Goal: Task Accomplishment & Management: Complete application form

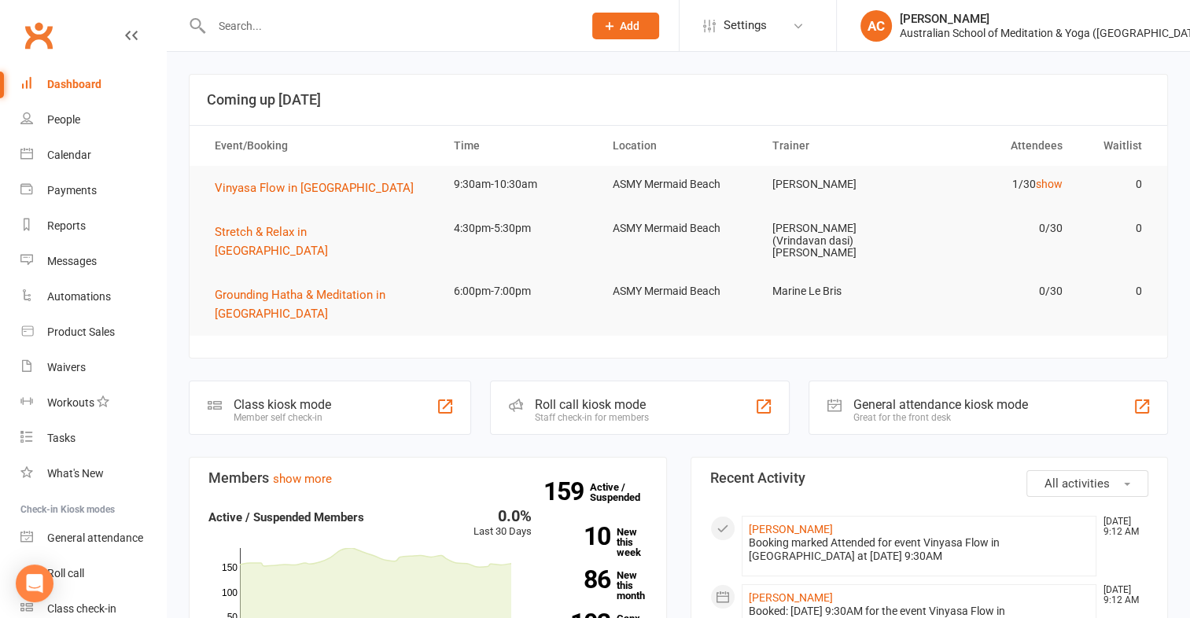
click at [241, 27] on input "text" at bounding box center [389, 26] width 365 height 22
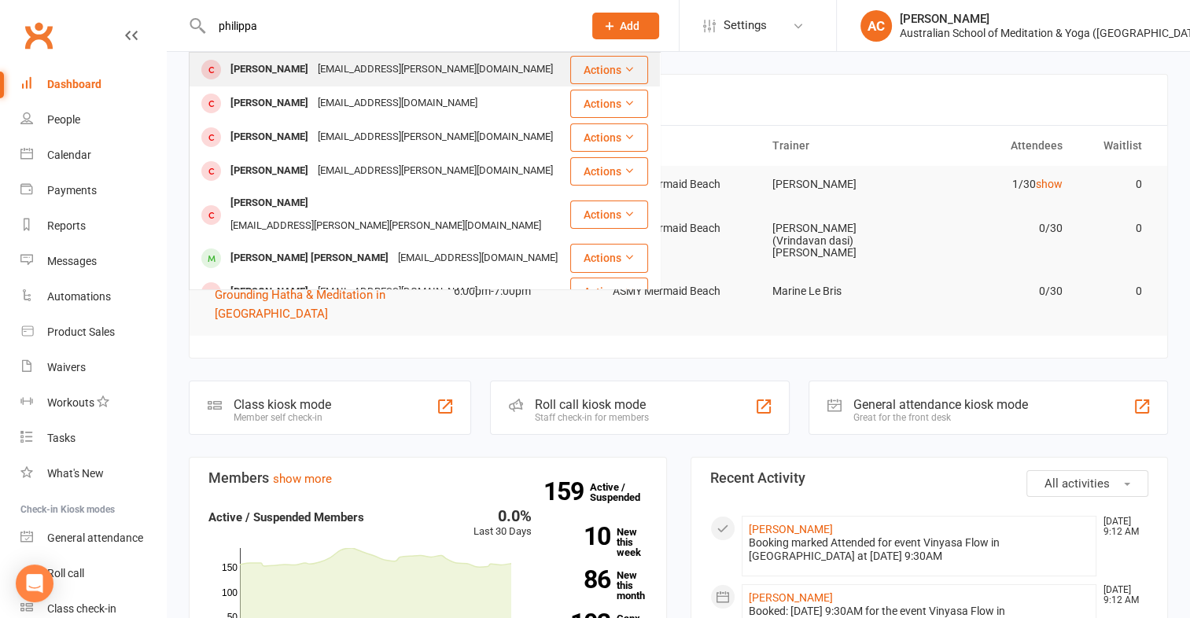
type input "philippa"
click at [255, 69] on div "[PERSON_NAME]" at bounding box center [269, 69] width 87 height 23
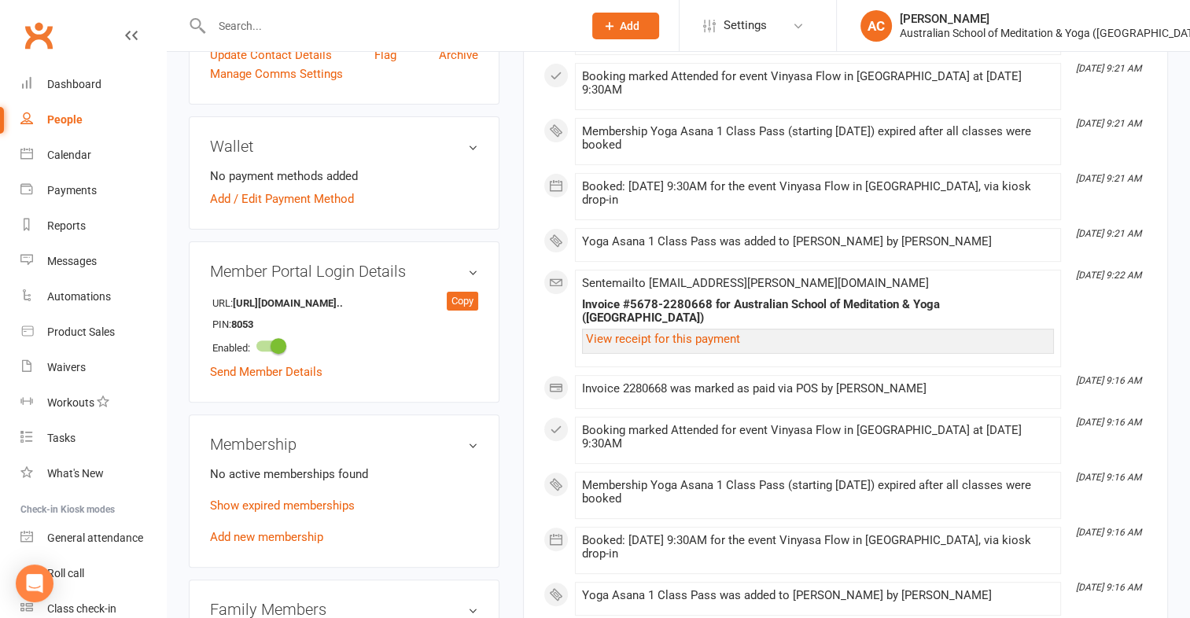
scroll to position [425, 0]
click at [276, 513] on div "No active memberships found Show expired memberships Add new membership" at bounding box center [344, 504] width 268 height 82
click at [277, 528] on link "Add new membership" at bounding box center [266, 535] width 113 height 14
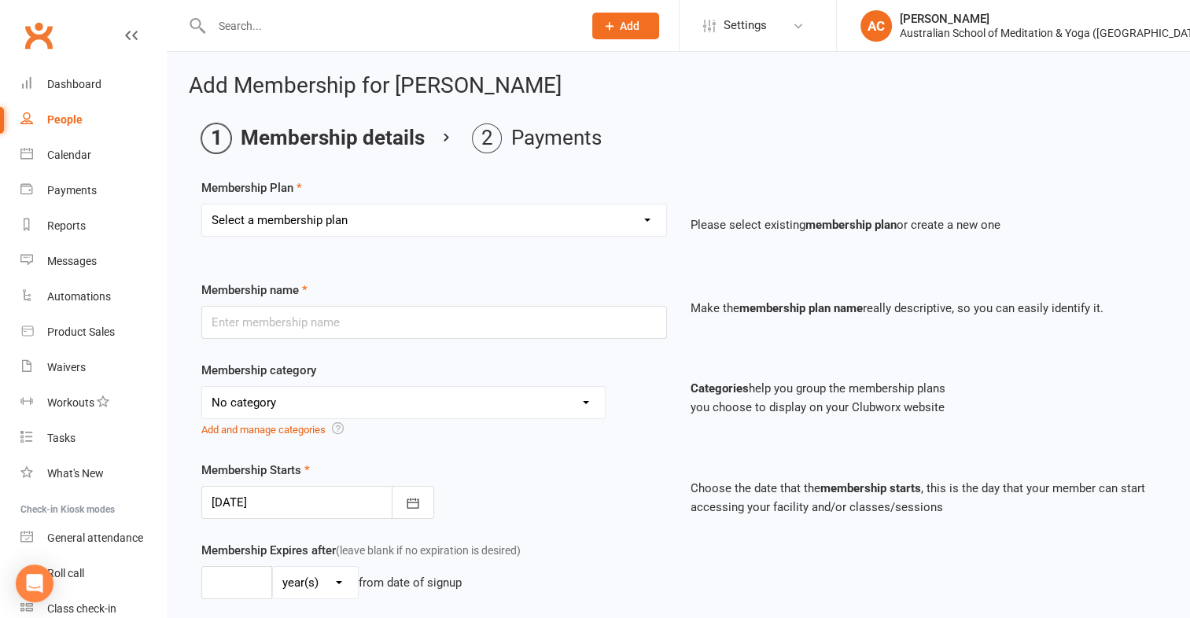
click at [289, 219] on select "Select a membership plan Create new Membership Plan First Time Intro Offer (1 m…" at bounding box center [434, 219] width 464 height 31
select select "4"
click at [202, 204] on select "Select a membership plan Create new Membership Plan First Time Intro Offer (1 m…" at bounding box center [434, 219] width 464 height 31
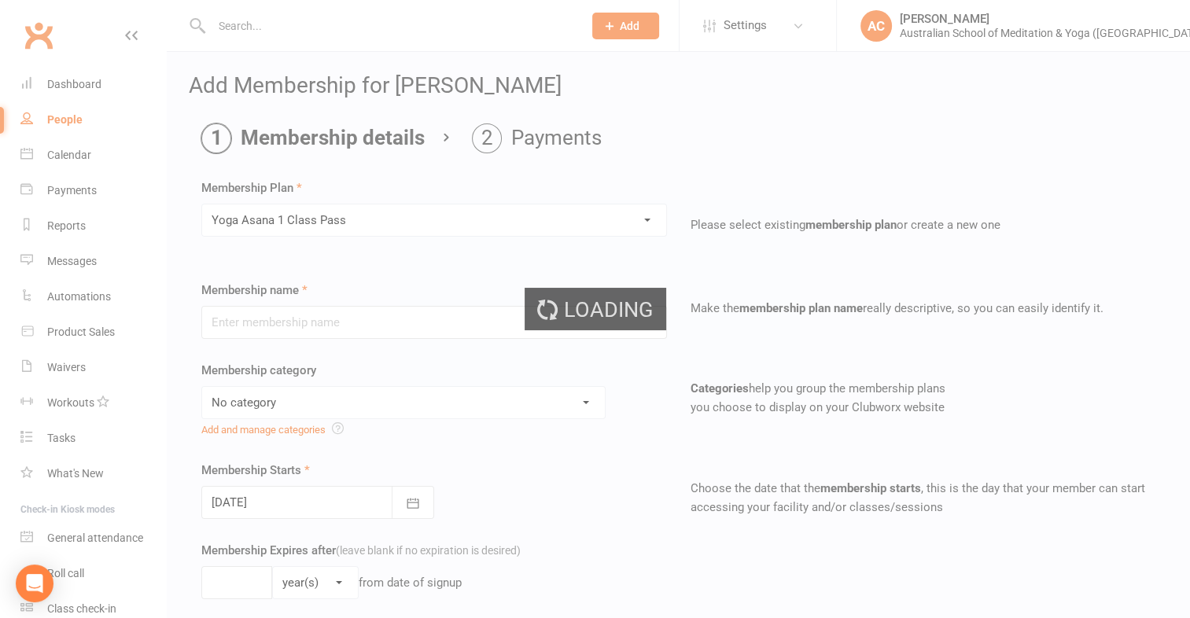
type input "Yoga Asana 1 Class Pass"
select select "4"
type input "3"
select select "2"
type input "1"
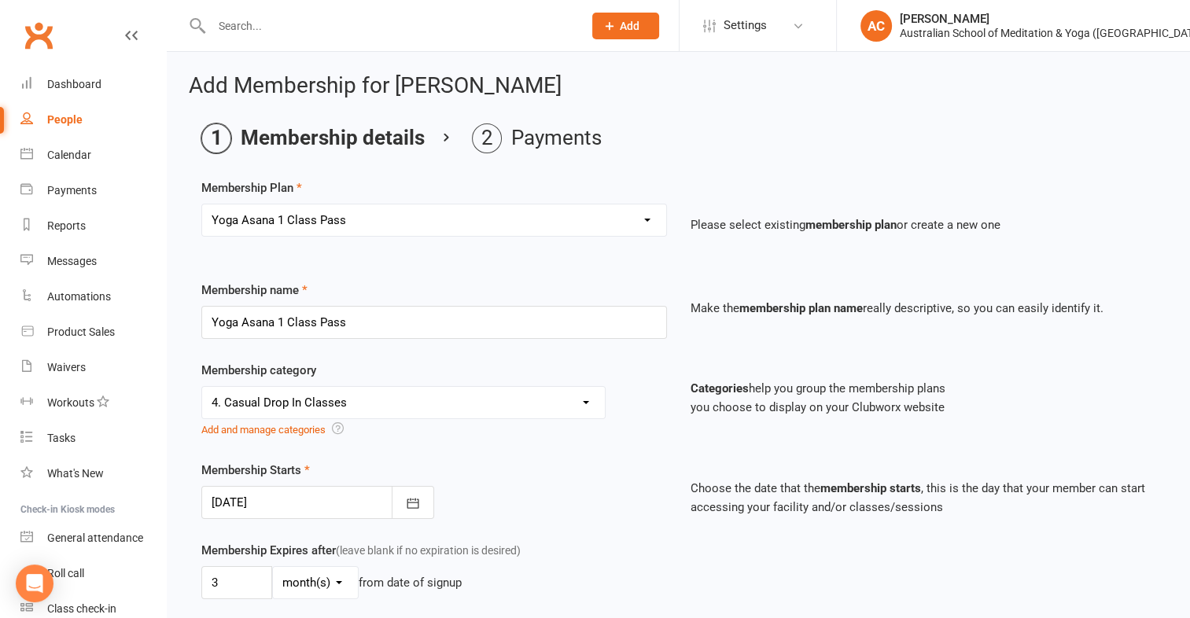
click at [470, 225] on select "Select a membership plan Create new Membership Plan First Time Intro Offer (1 m…" at bounding box center [434, 219] width 464 height 31
select select "5"
click at [202, 204] on select "Select a membership plan Create new Membership Plan First Time Intro Offer (1 m…" at bounding box center [434, 219] width 464 height 31
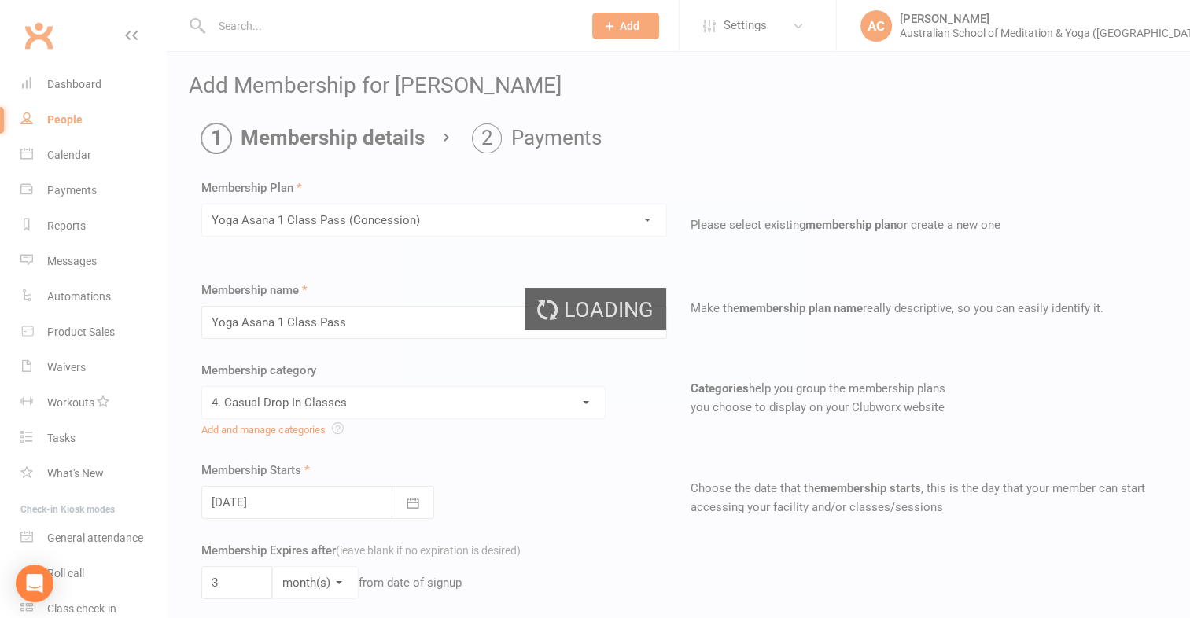
type input "Yoga Asana 1 Class Pass (Concession)"
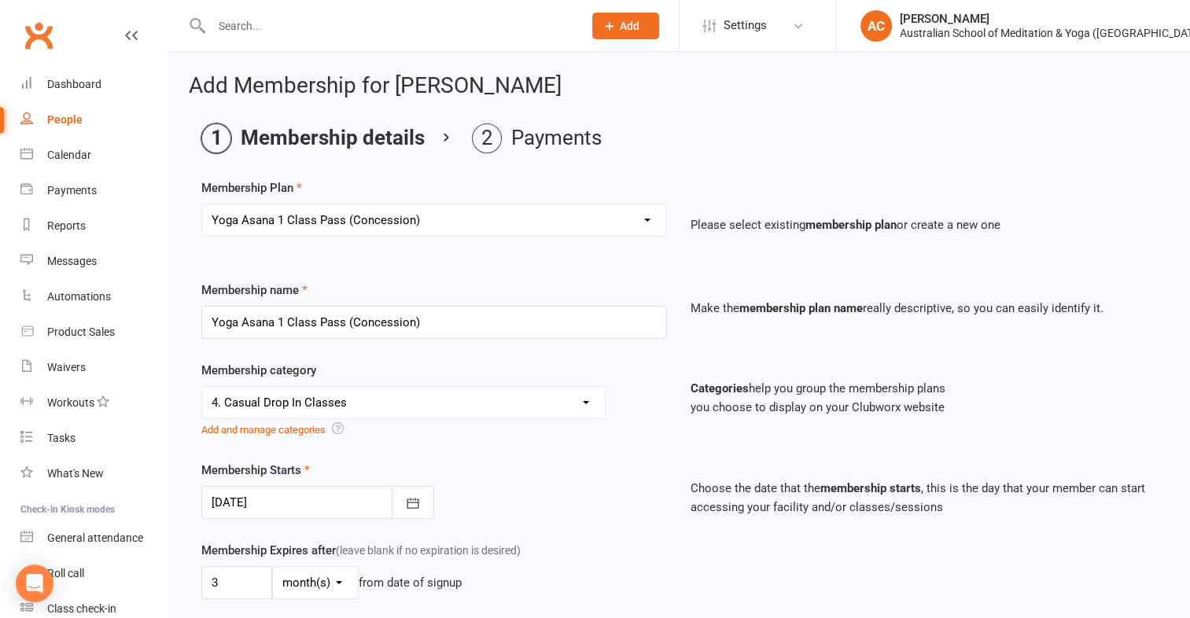
scroll to position [802, 0]
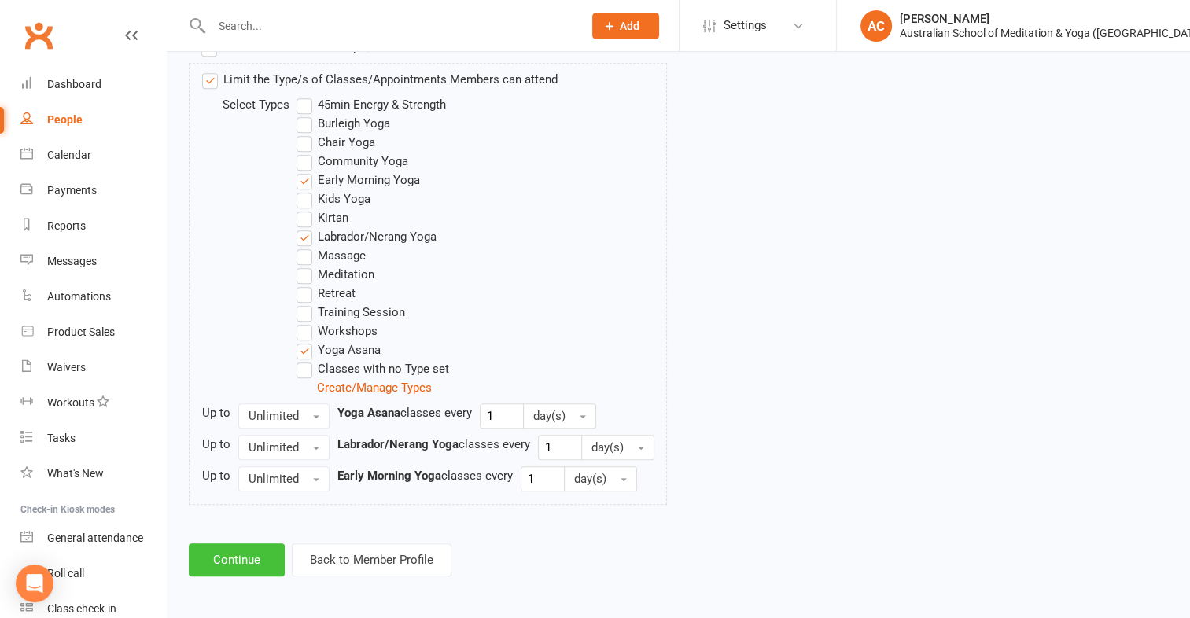
click at [226, 560] on button "Continue" at bounding box center [237, 559] width 96 height 33
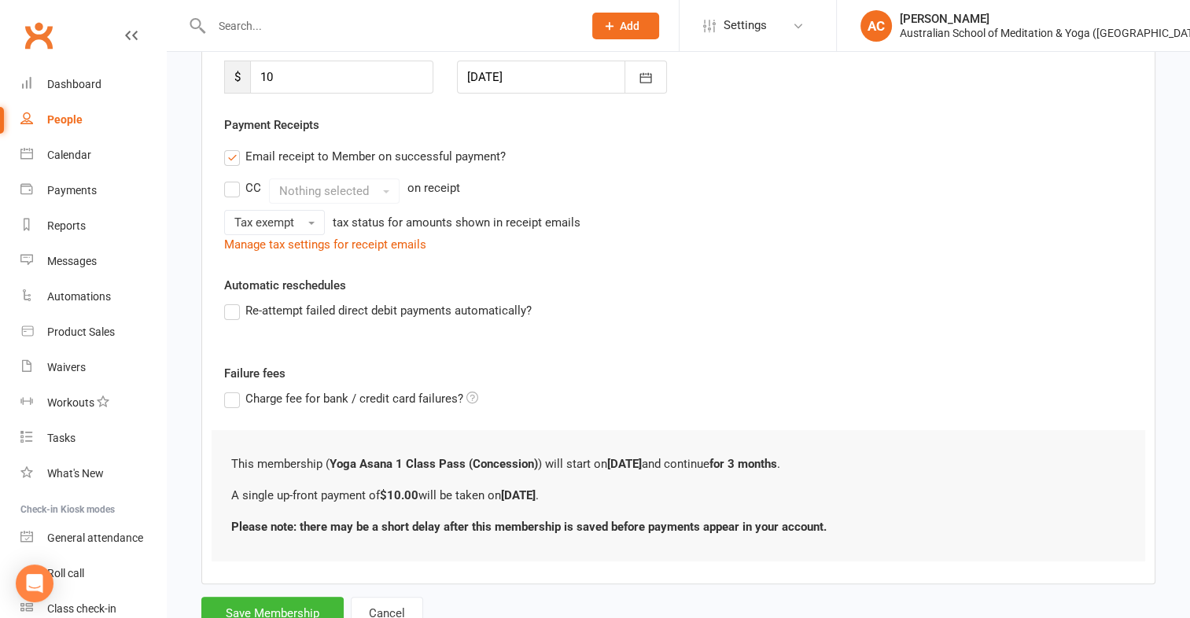
scroll to position [299, 0]
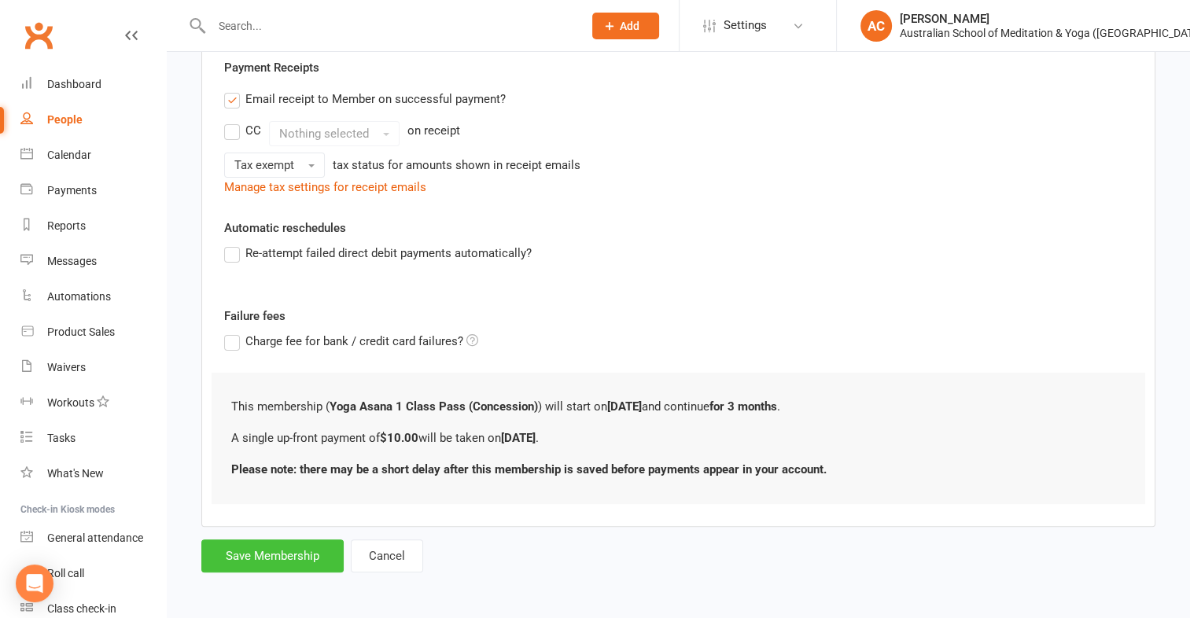
click at [298, 553] on button "Save Membership" at bounding box center [272, 555] width 142 height 33
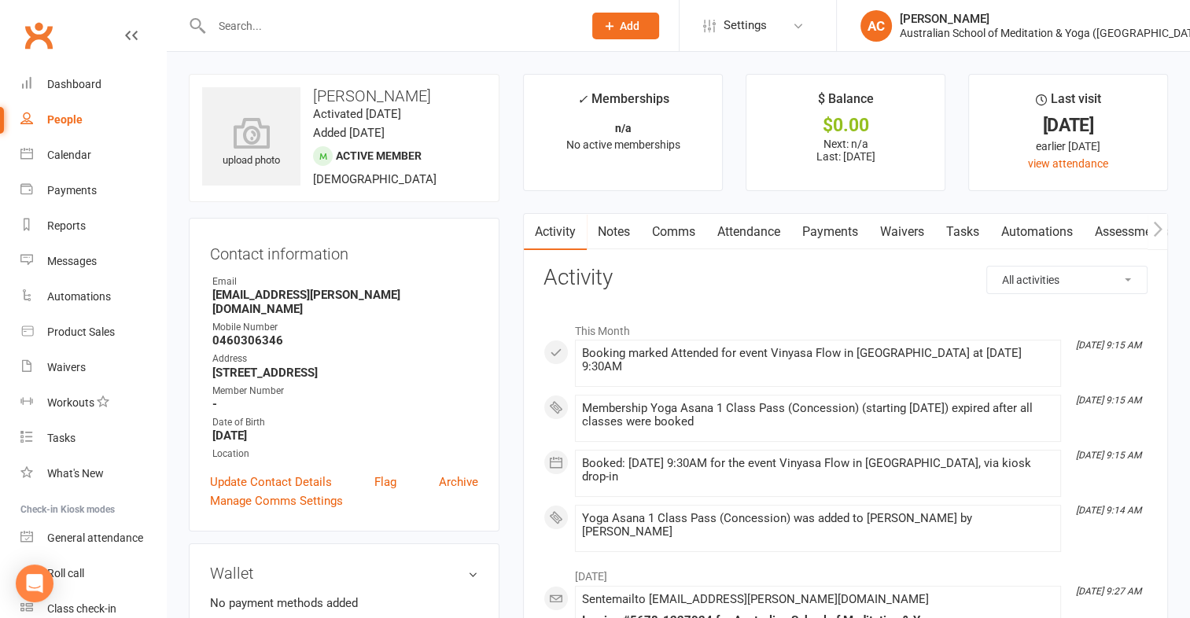
click at [838, 222] on link "Payments" at bounding box center [830, 232] width 78 height 36
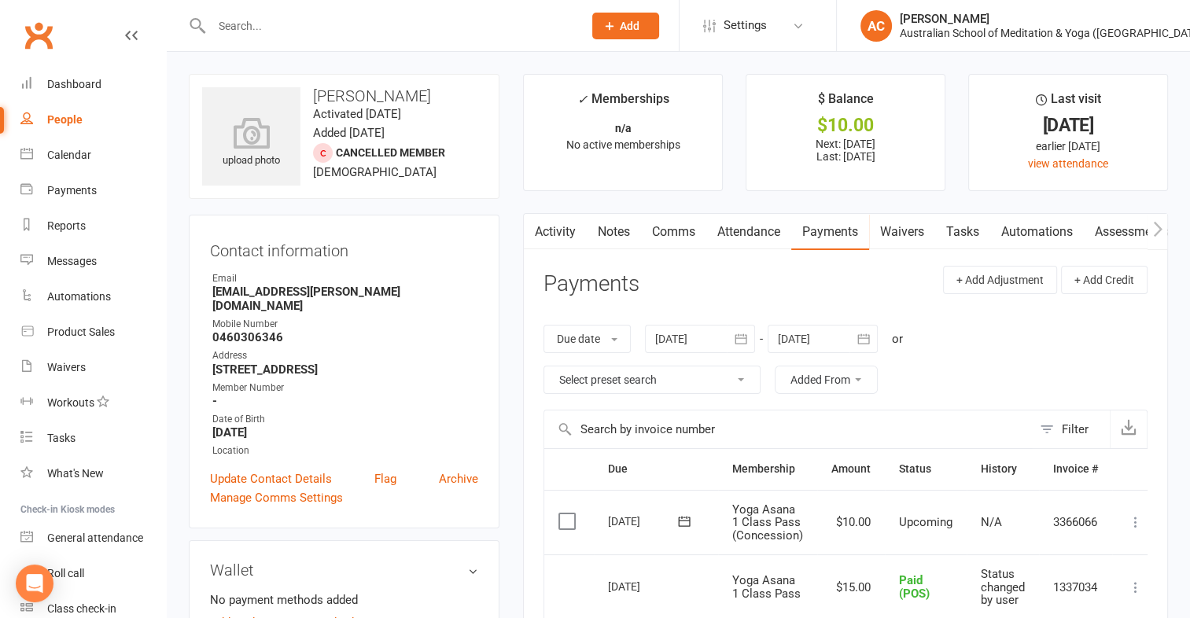
click at [1135, 527] on icon at bounding box center [1135, 522] width 16 height 16
click at [1070, 585] on link "Mark as Paid (POS)" at bounding box center [1066, 583] width 156 height 31
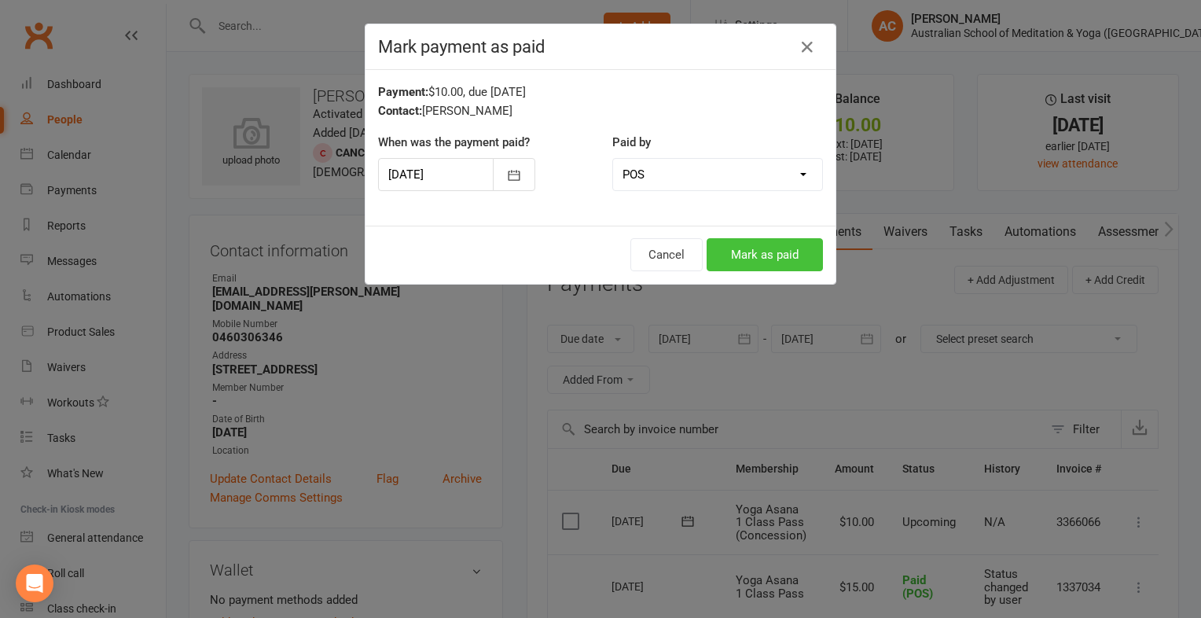
click at [789, 252] on button "Mark as paid" at bounding box center [765, 254] width 116 height 33
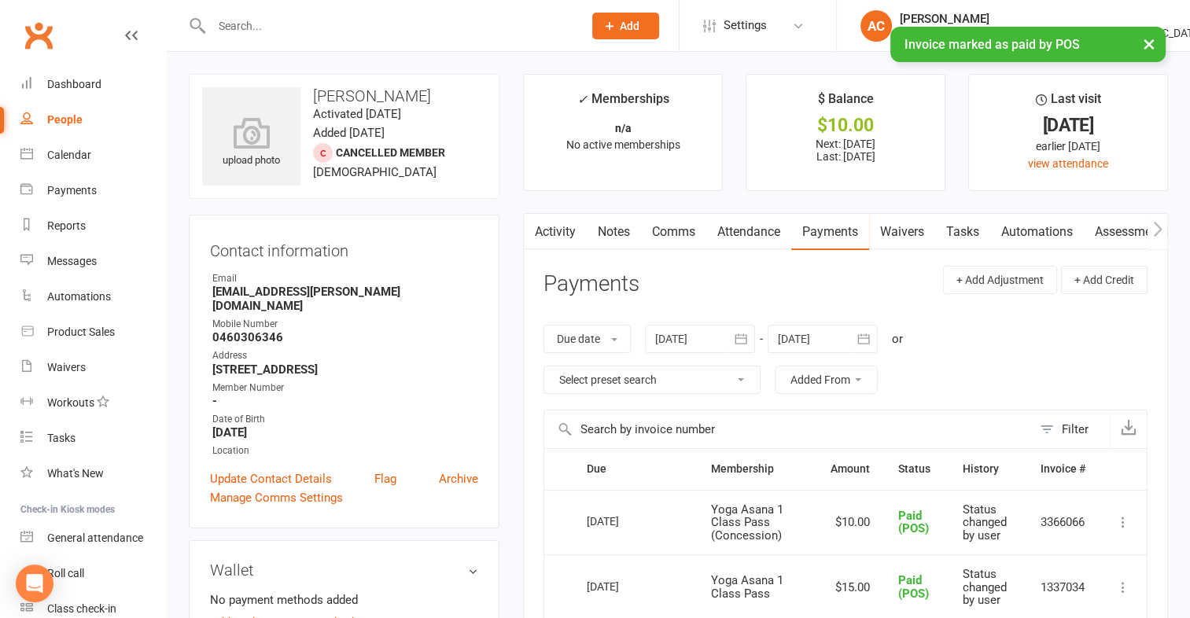
click at [345, 27] on div "× Invoice marked as paid by POS" at bounding box center [584, 27] width 1169 height 0
click at [315, 21] on input "text" at bounding box center [389, 26] width 365 height 22
